Goal: Communication & Community: Participate in discussion

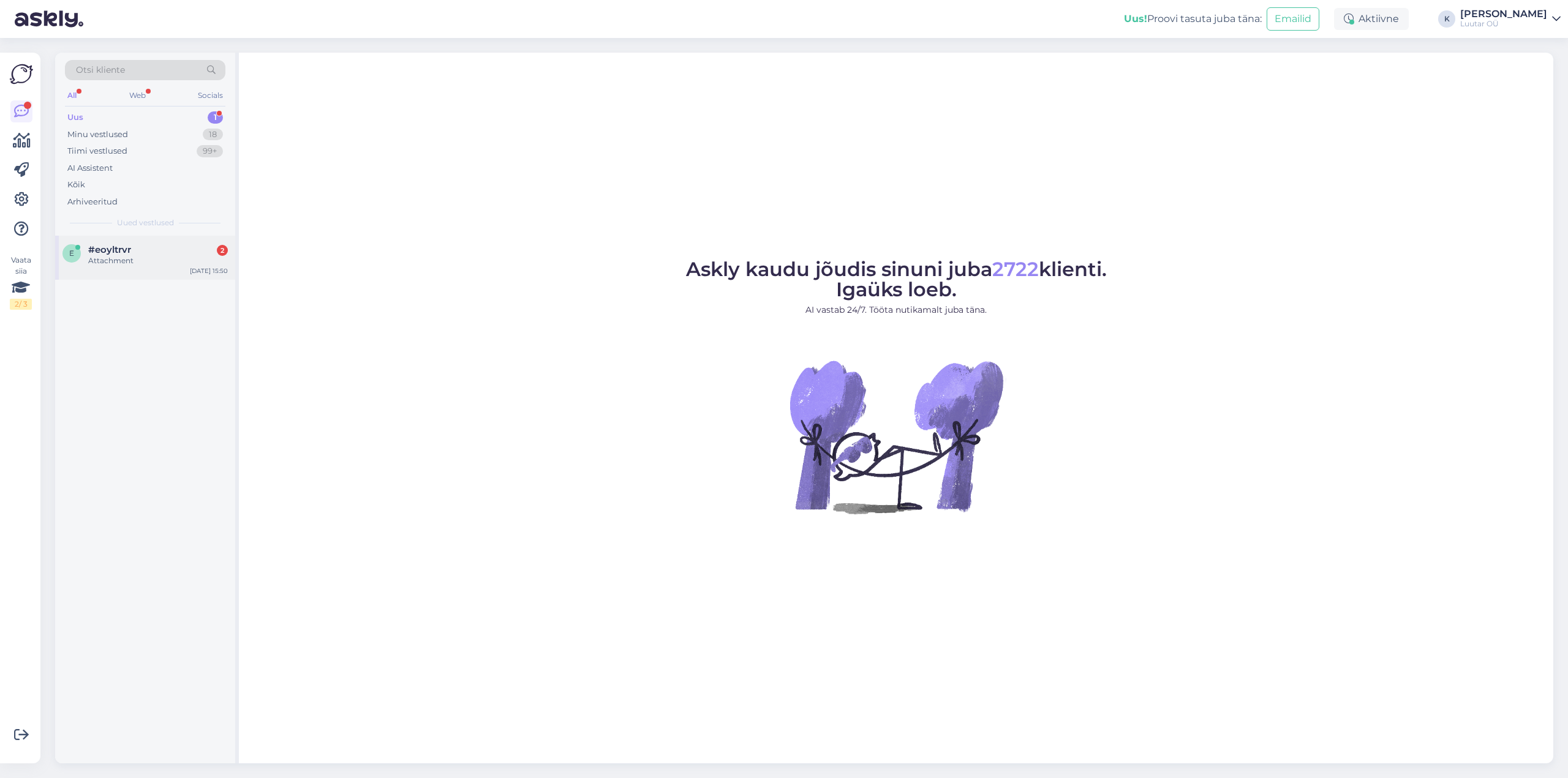
click at [108, 247] on span "#eoyltrvr" at bounding box center [109, 250] width 43 height 11
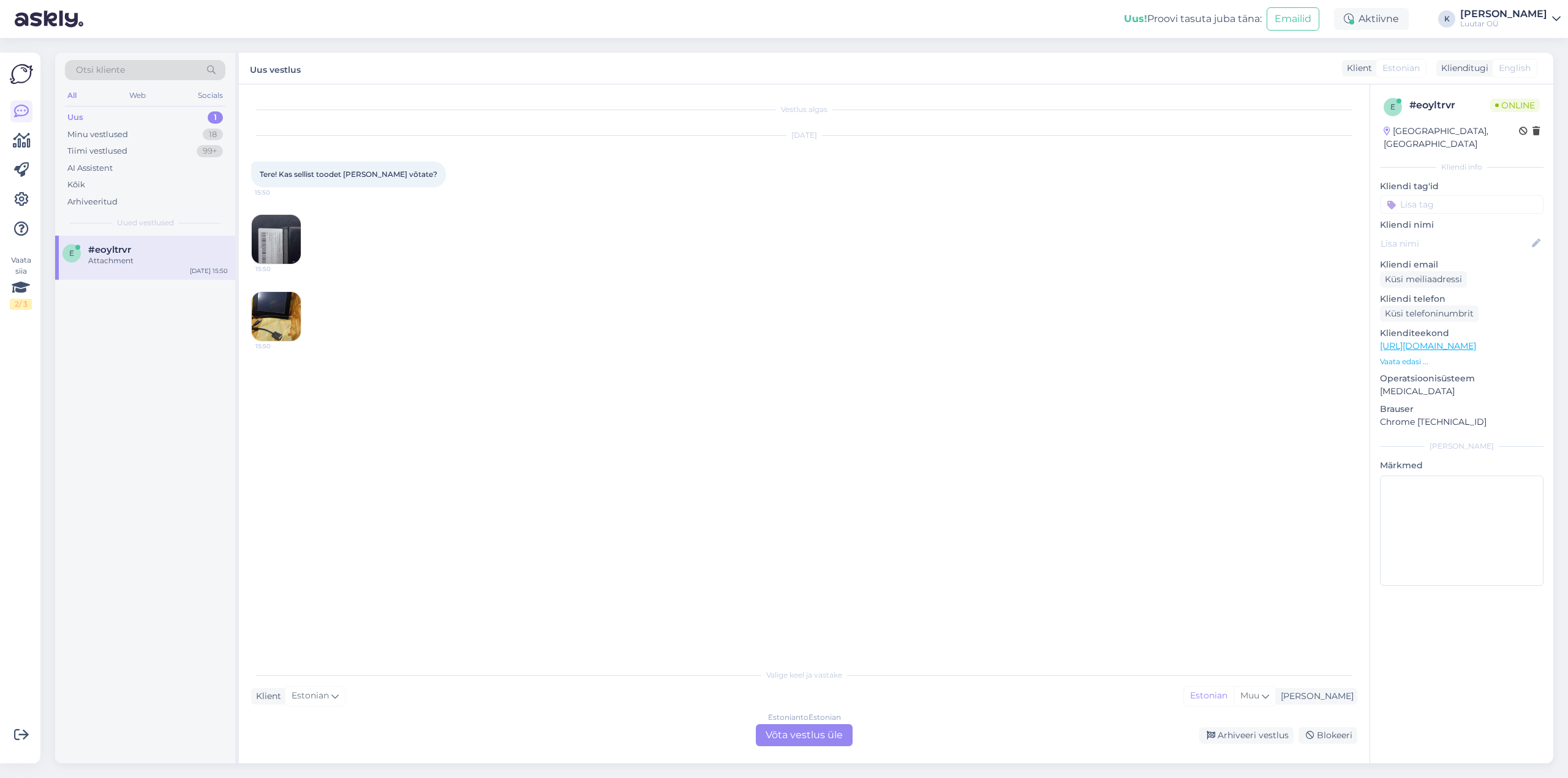
click at [278, 231] on img at bounding box center [276, 239] width 49 height 49
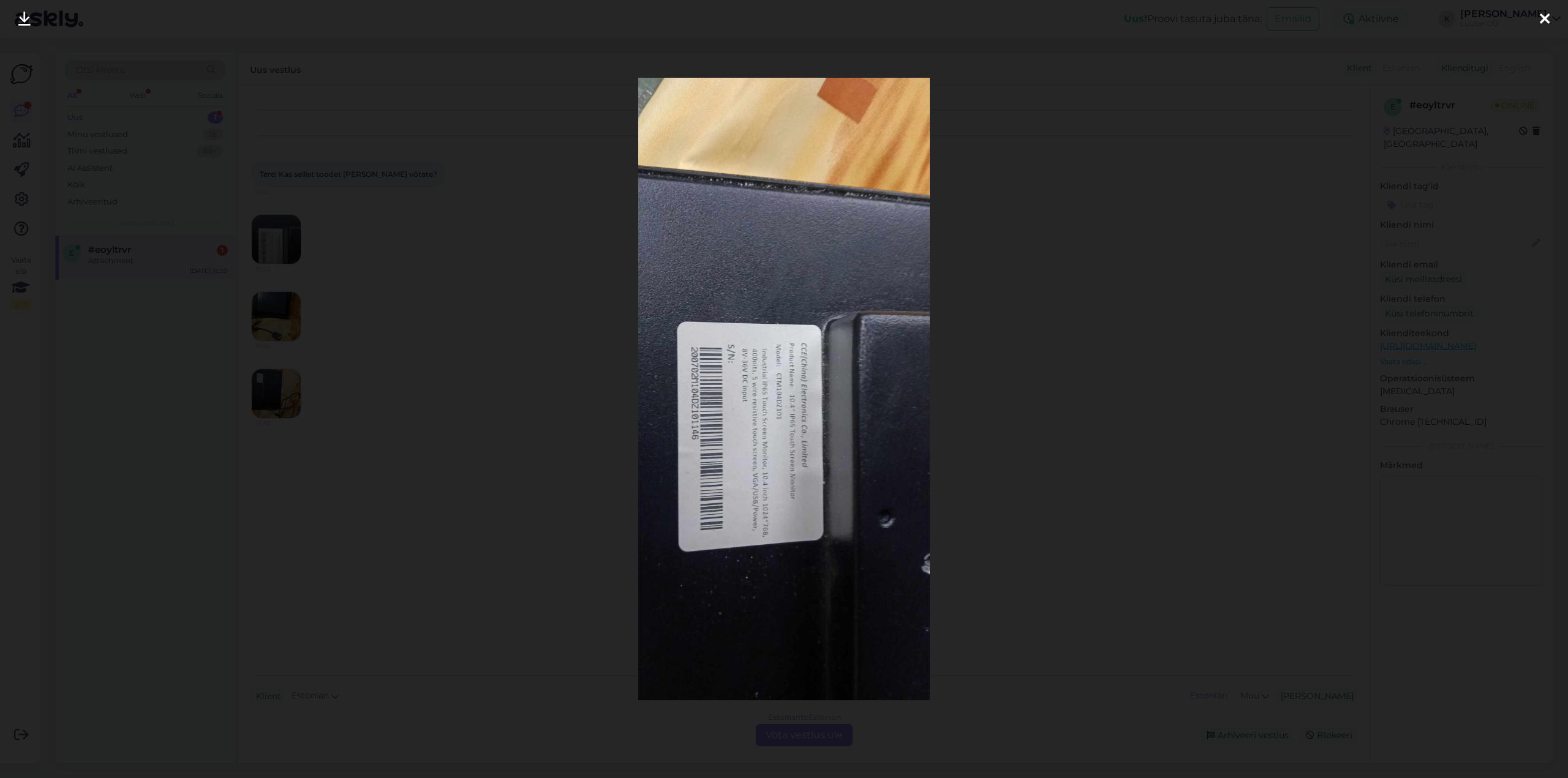
click at [1544, 12] on icon at bounding box center [1544, 20] width 10 height 16
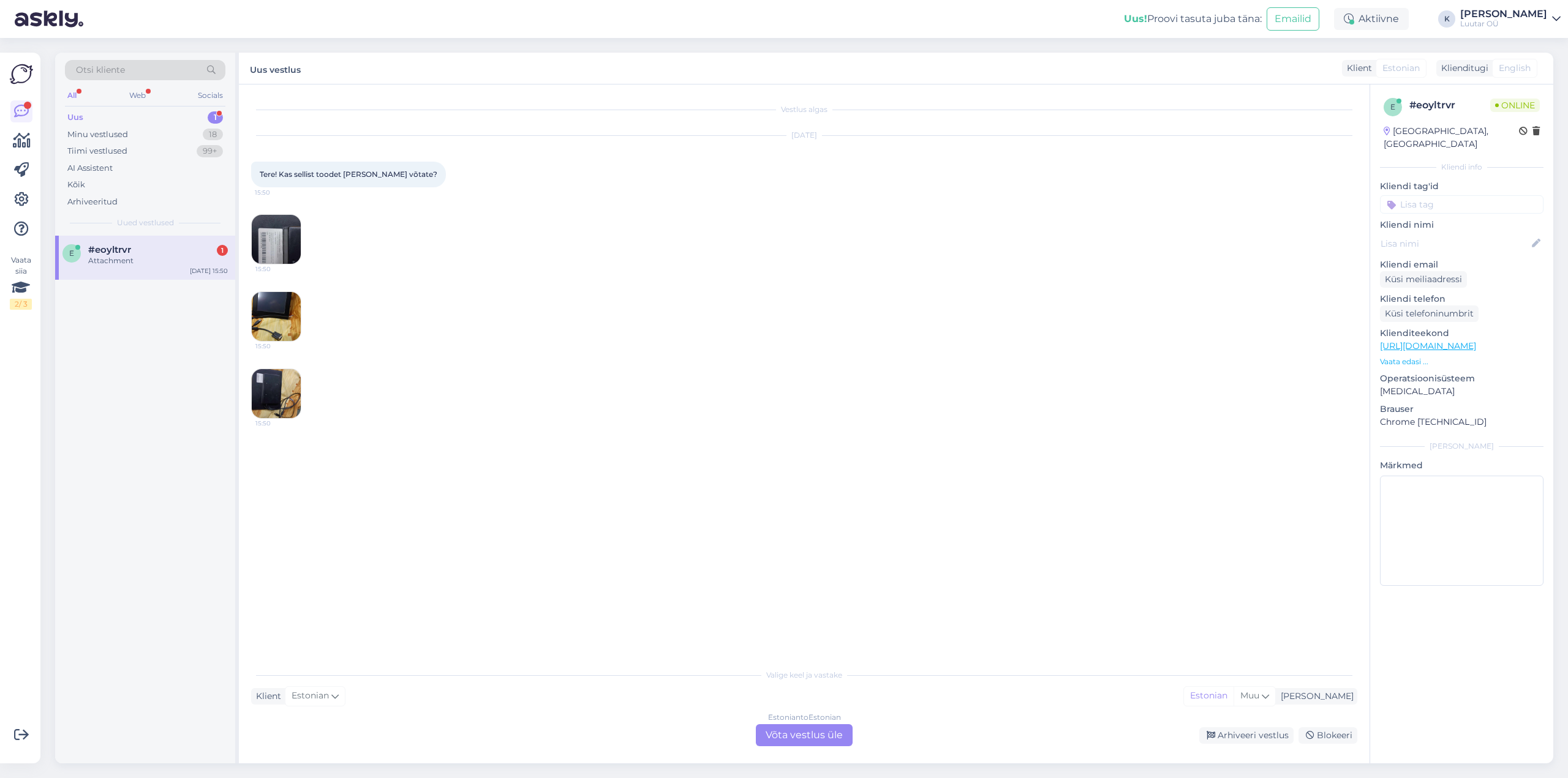
click at [276, 309] on img at bounding box center [276, 316] width 49 height 49
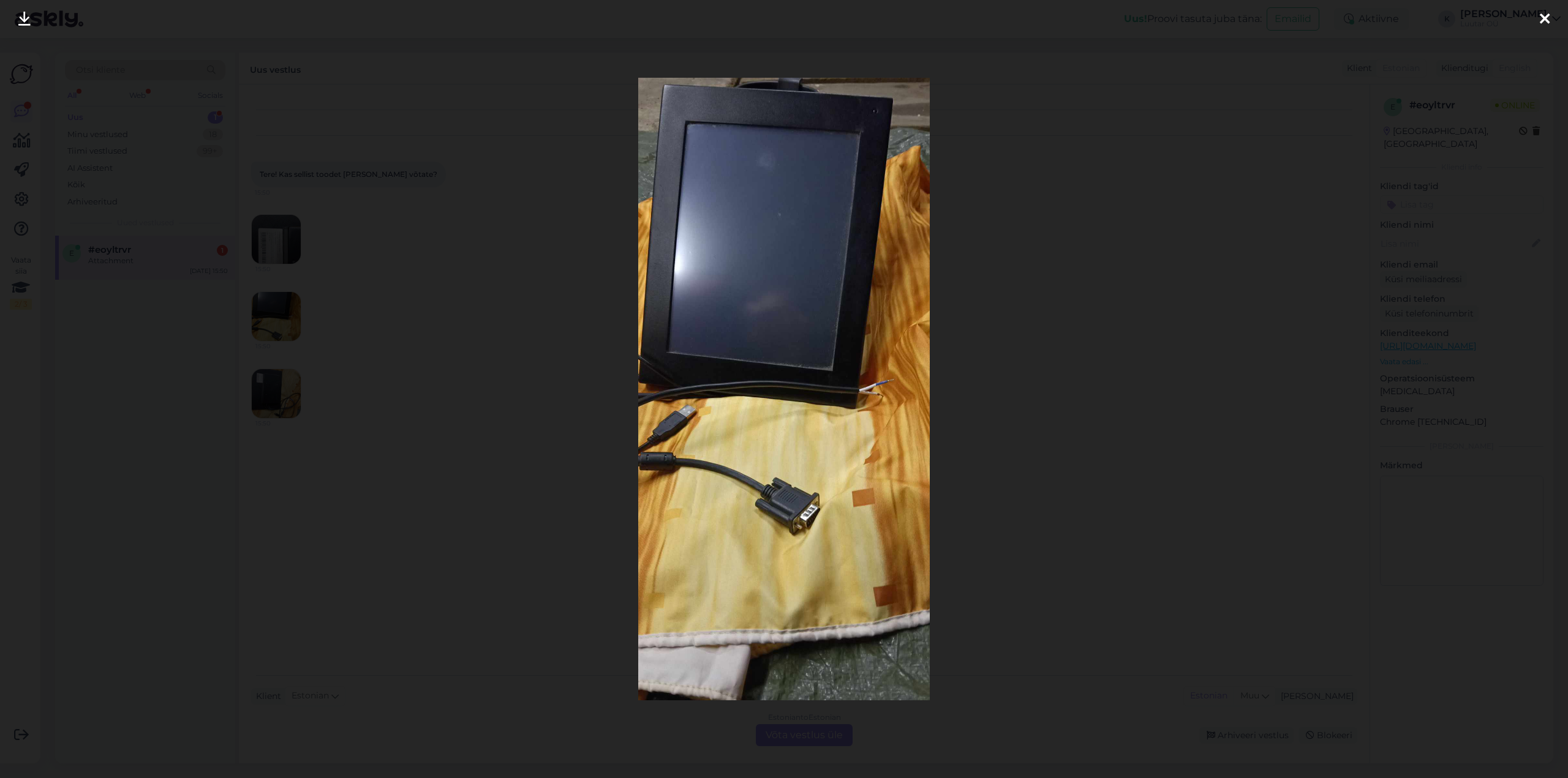
drag, startPoint x: 1543, startPoint y: 20, endPoint x: 1296, endPoint y: 96, distance: 258.4
click at [1536, 21] on div at bounding box center [1544, 19] width 25 height 38
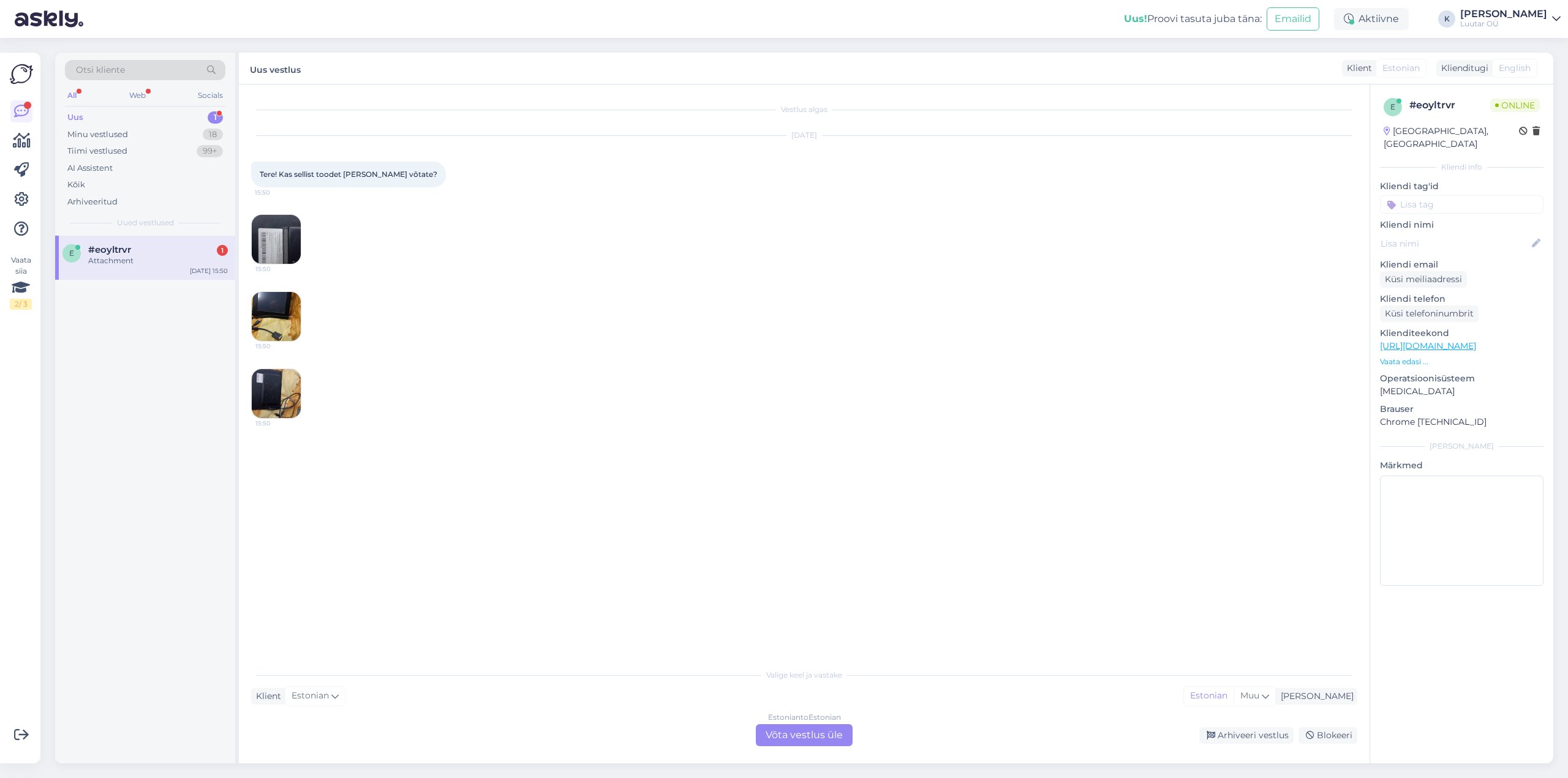
click at [267, 390] on img at bounding box center [276, 393] width 49 height 49
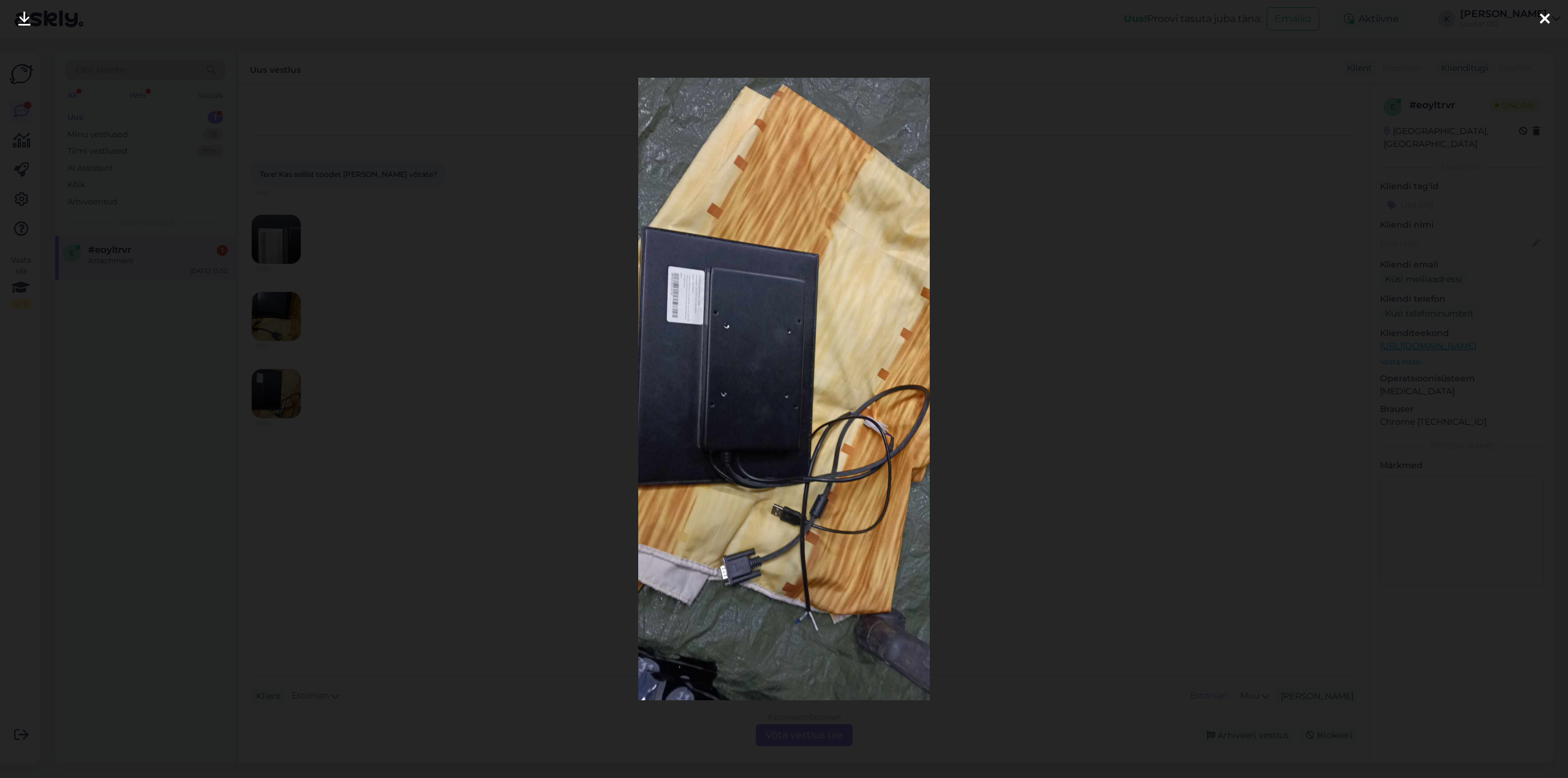
click at [1548, 16] on div at bounding box center [1544, 19] width 25 height 38
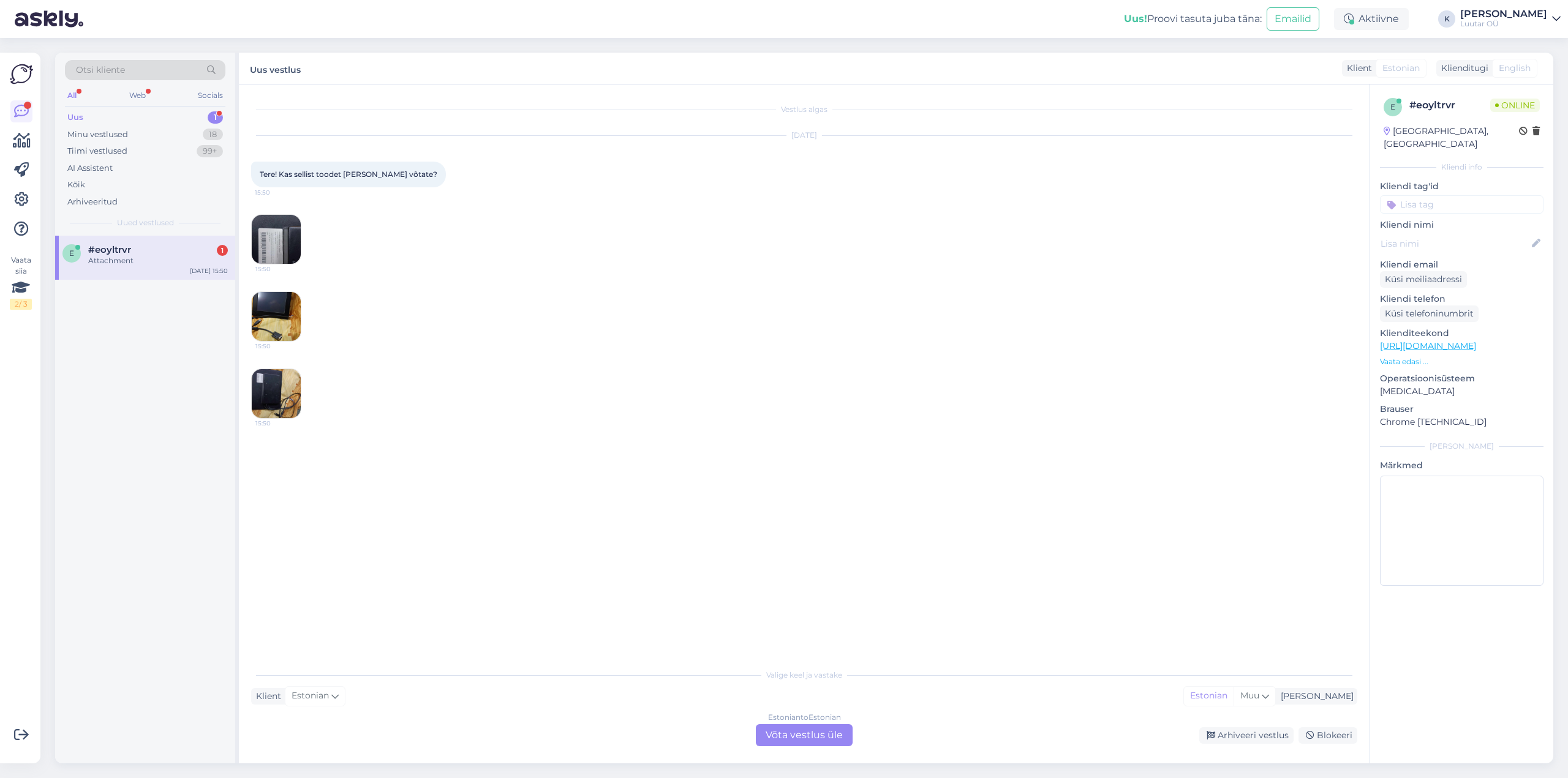
click at [284, 238] on img at bounding box center [276, 239] width 49 height 49
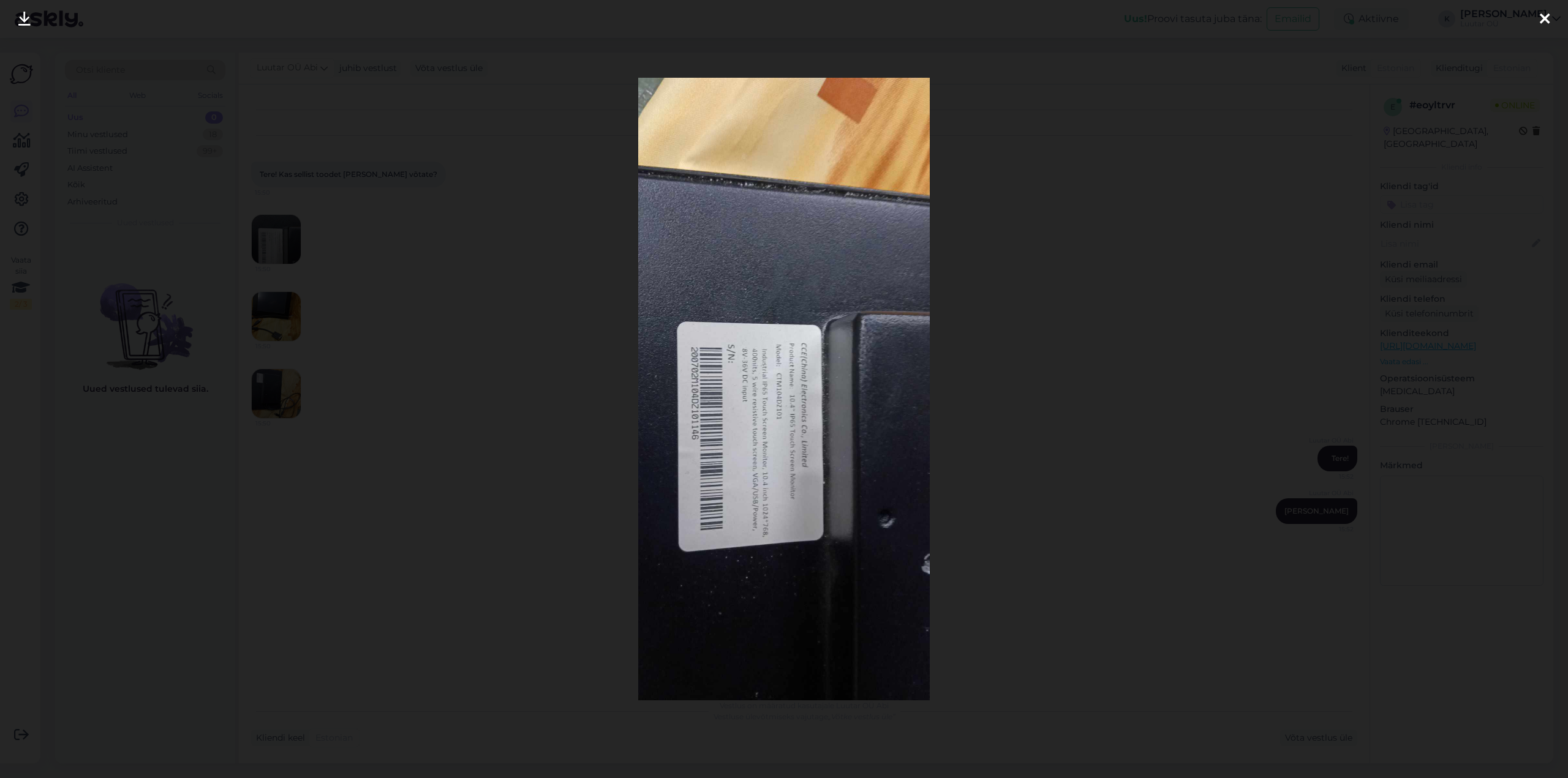
click at [1548, 20] on icon at bounding box center [1544, 20] width 10 height 16
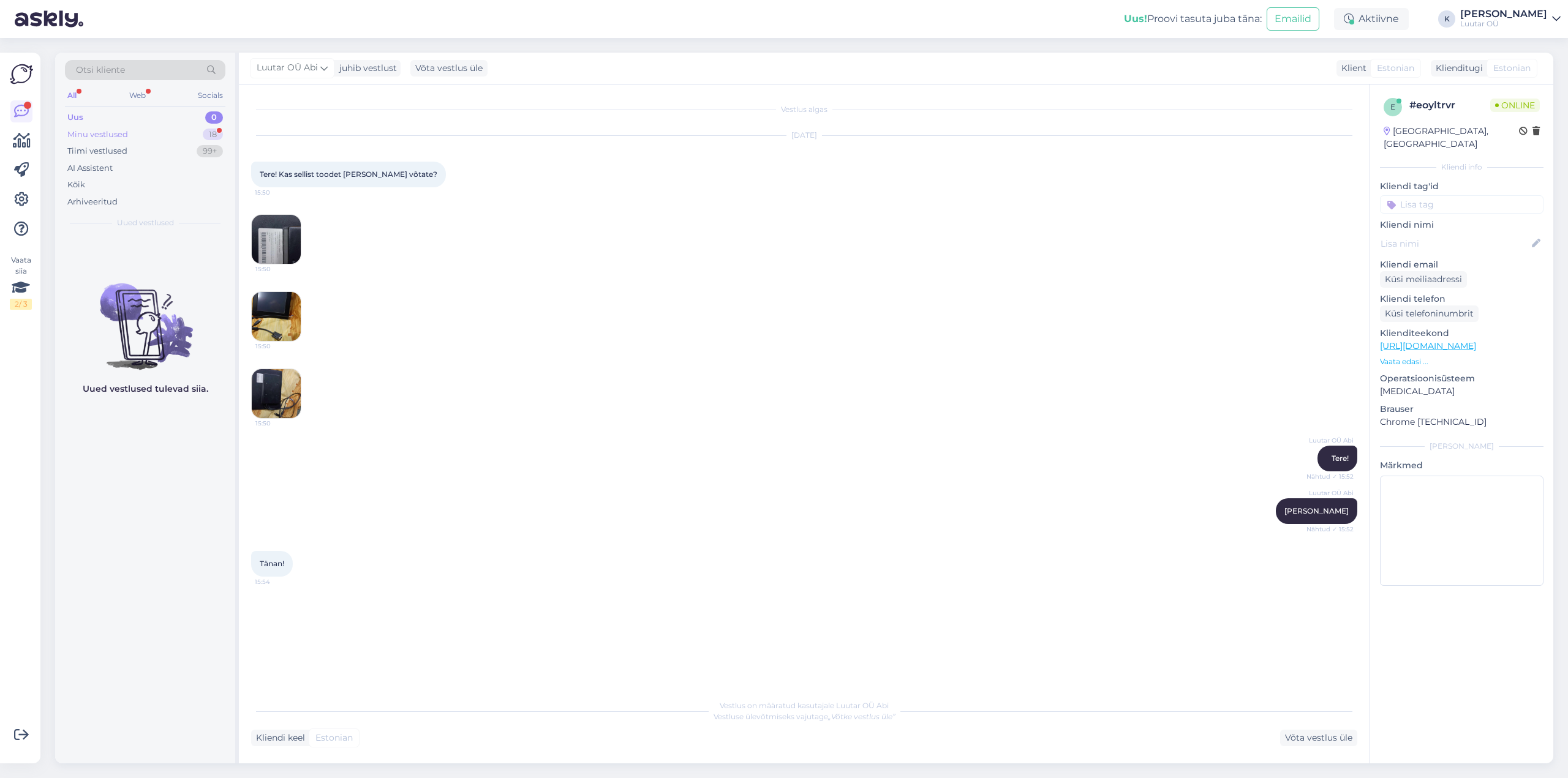
click at [88, 133] on div "Minu vestlused" at bounding box center [98, 135] width 61 height 12
